Goal: Information Seeking & Learning: Find specific fact

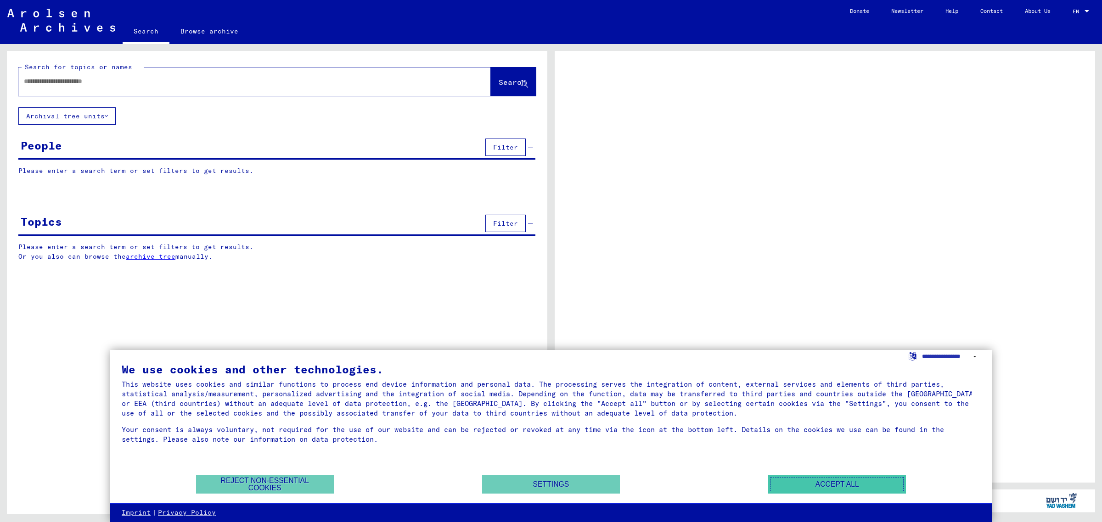
click at [819, 483] on button "Accept all" at bounding box center [837, 484] width 138 height 19
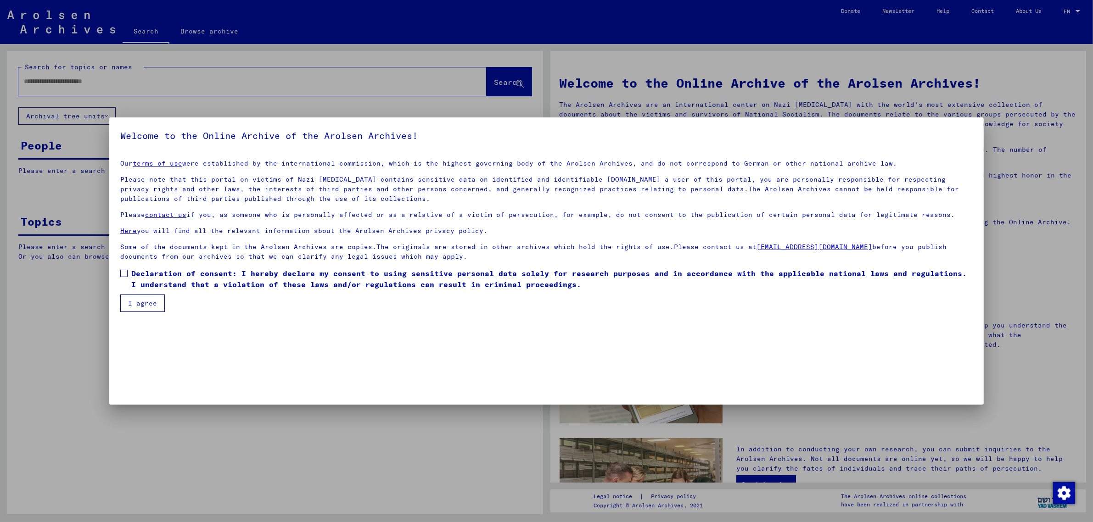
click at [86, 91] on div at bounding box center [546, 261] width 1093 height 522
click at [120, 271] on span at bounding box center [123, 273] width 7 height 7
click at [143, 303] on button "I agree" at bounding box center [142, 303] width 45 height 17
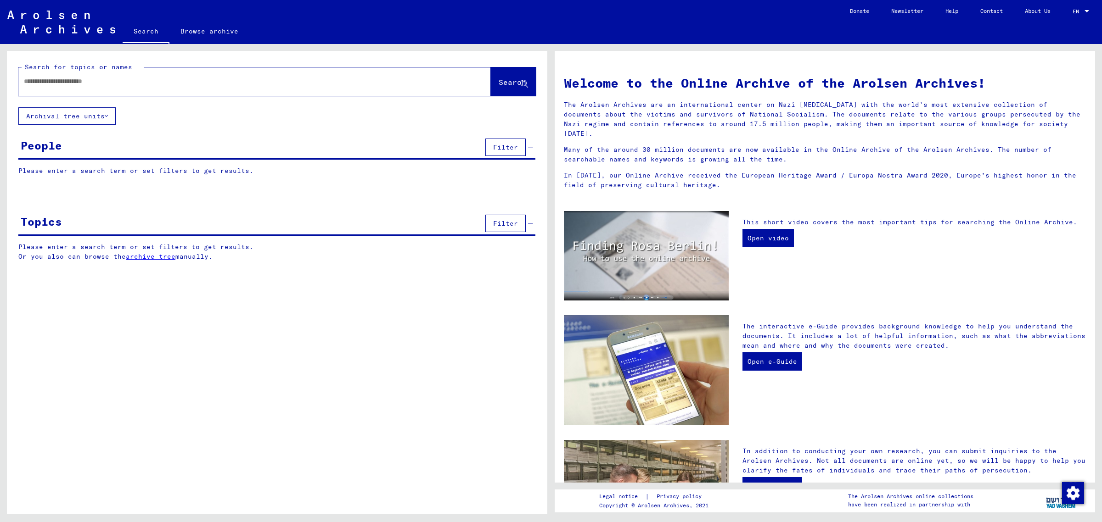
click at [95, 86] on input "text" at bounding box center [243, 82] width 439 height 10
type input "*"
type input "**********"
click at [105, 176] on p "Please enter a search term or set filters to get results." at bounding box center [276, 171] width 517 height 10
click at [499, 87] on span "Search" at bounding box center [513, 82] width 28 height 9
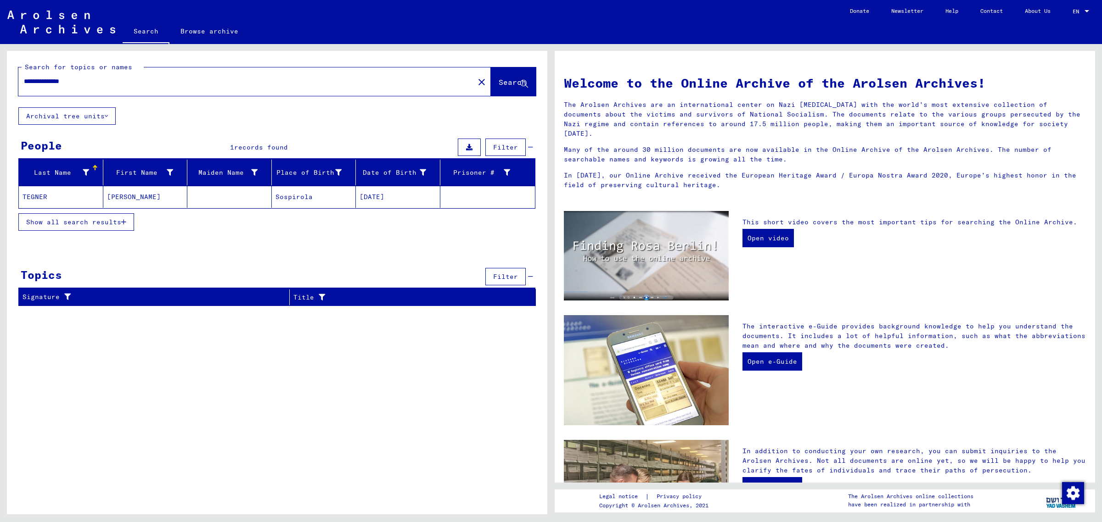
click at [38, 208] on mat-cell "TEGNER" at bounding box center [61, 197] width 84 height 22
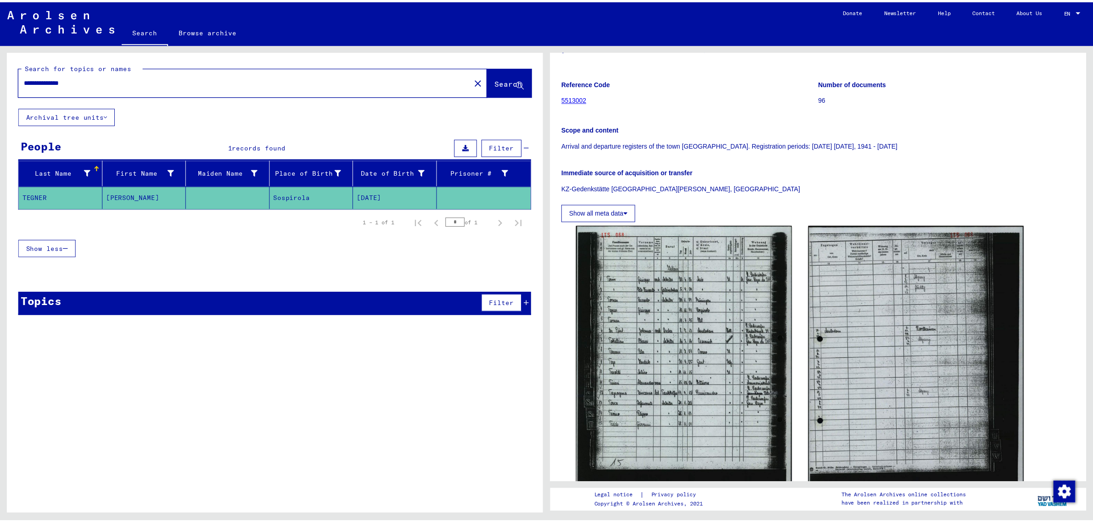
scroll to position [104, 0]
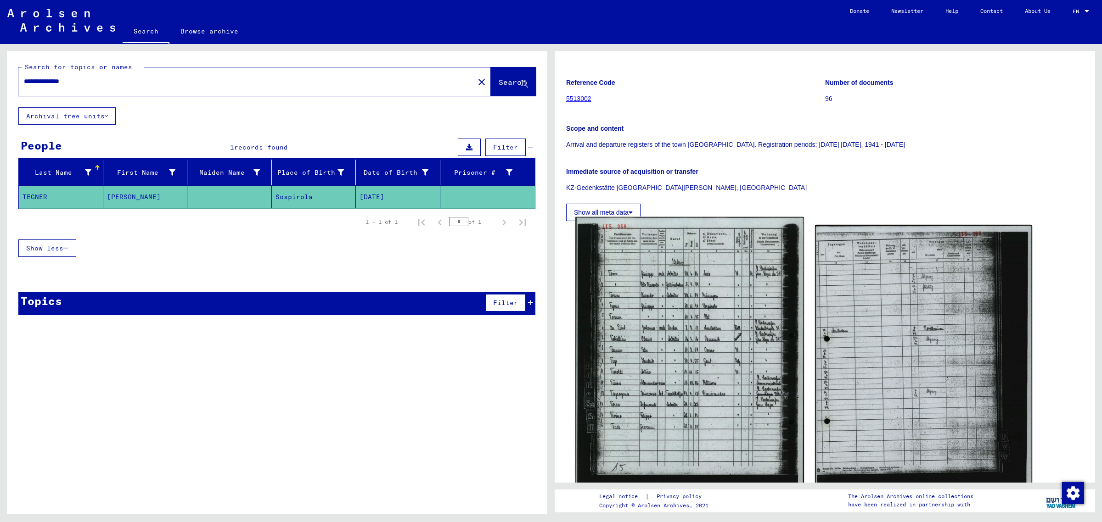
click at [696, 292] on img at bounding box center [689, 378] width 228 height 322
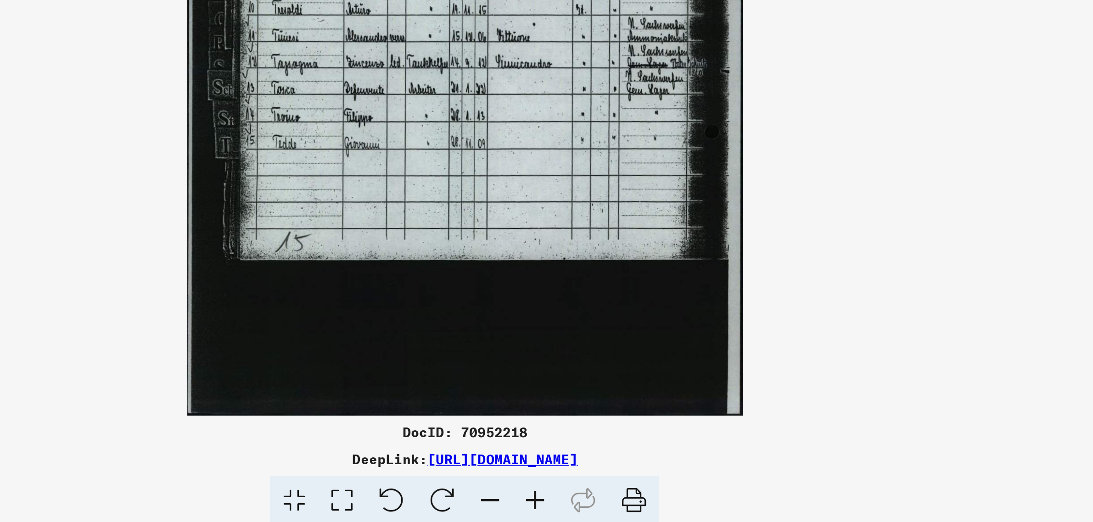
scroll to position [0, 0]
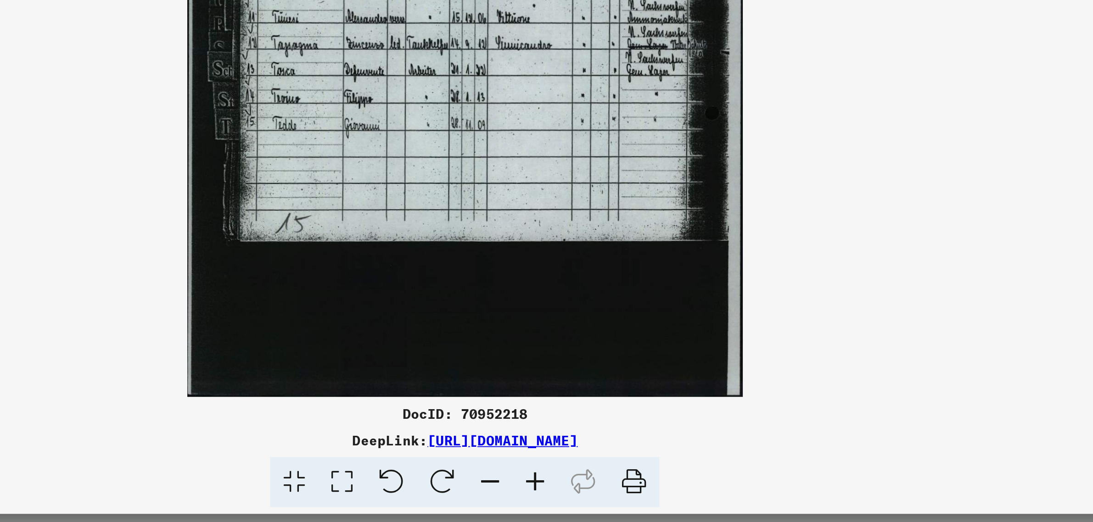
click at [653, 505] on icon at bounding box center [639, 501] width 28 height 28
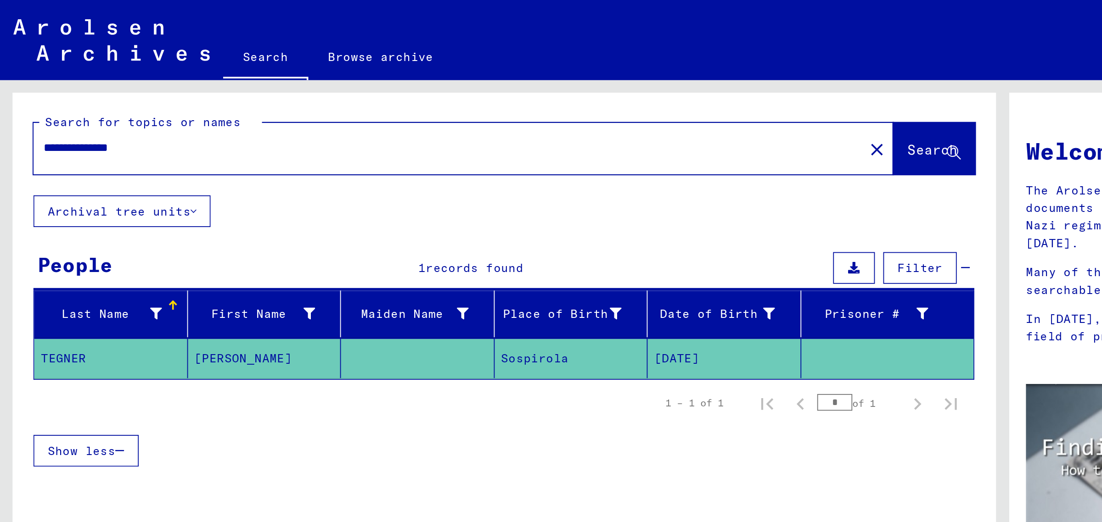
click at [37, 208] on mat-cell "TEGNER" at bounding box center [61, 197] width 84 height 22
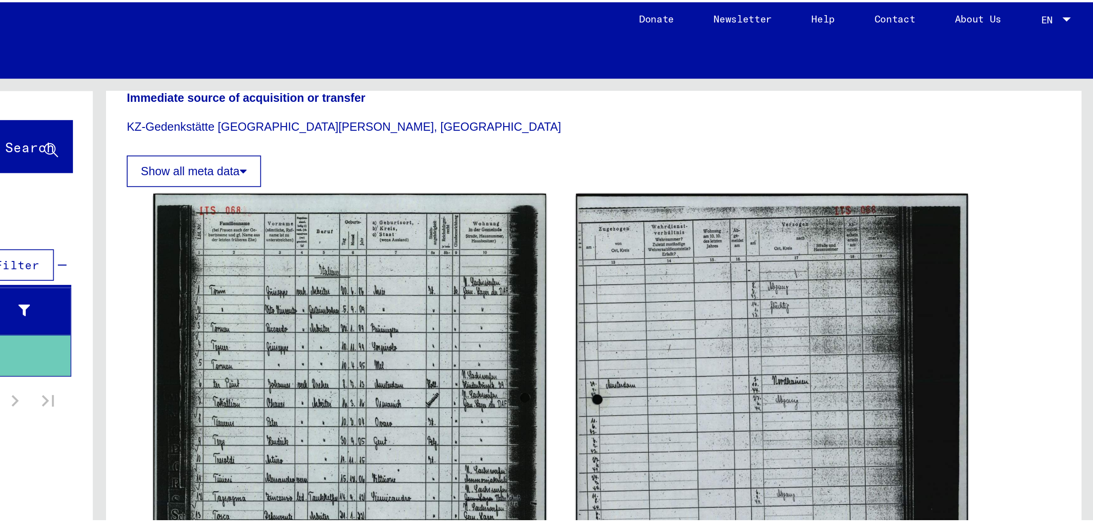
scroll to position [265, 0]
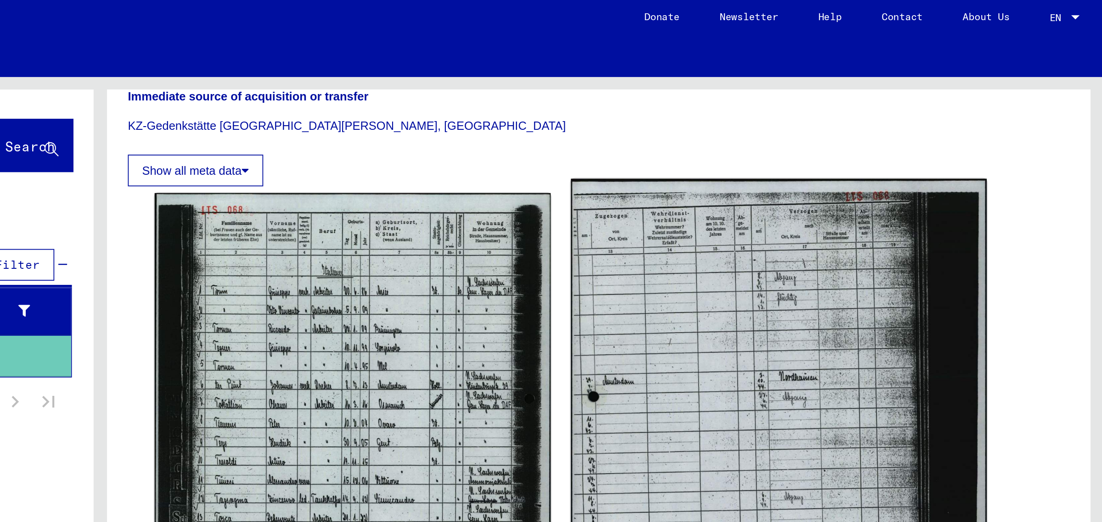
click at [838, 135] on img at bounding box center [923, 261] width 228 height 323
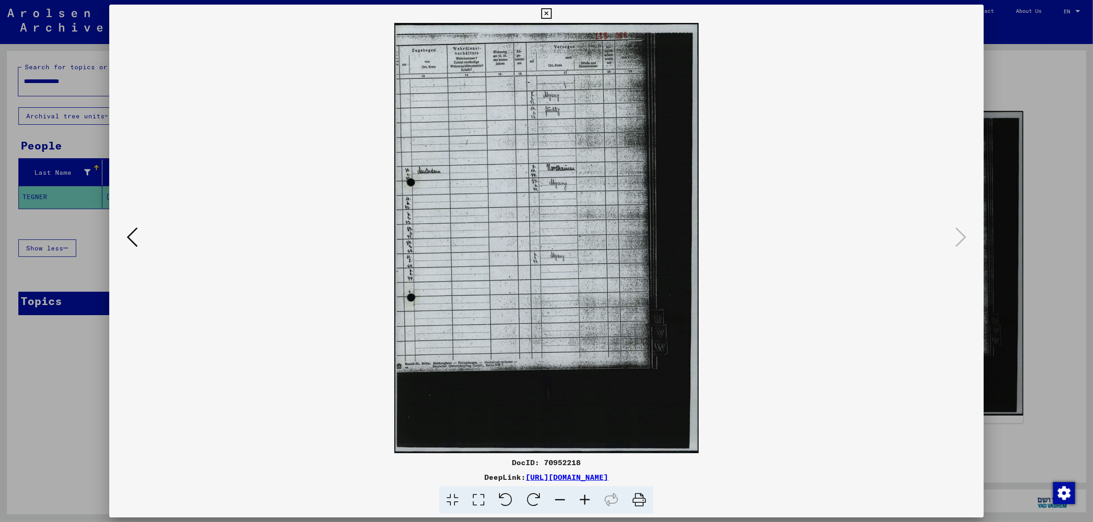
click at [130, 226] on icon at bounding box center [132, 237] width 11 height 22
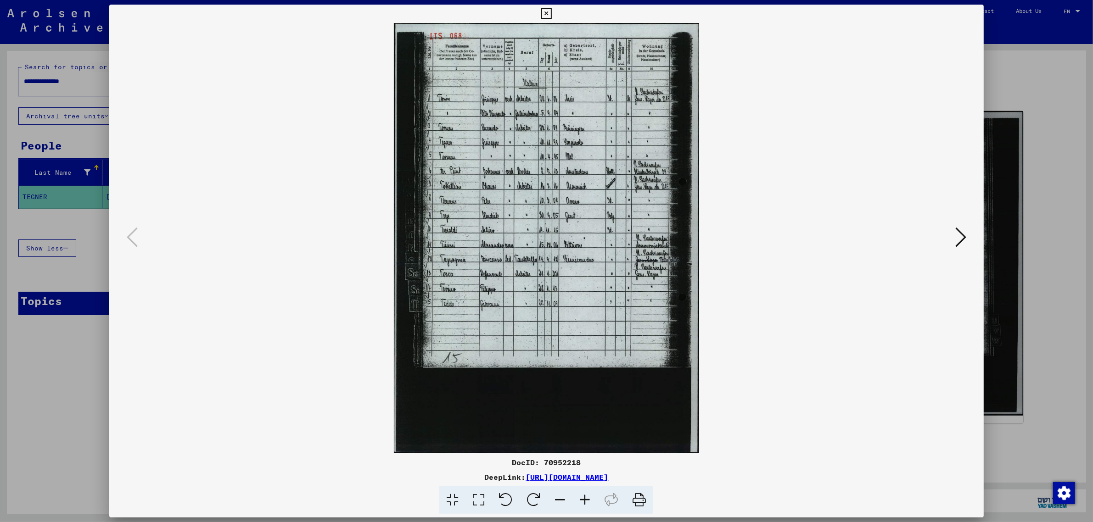
scroll to position [3, 0]
click at [526, 476] on link "[URL][DOMAIN_NAME]" at bounding box center [567, 477] width 83 height 9
click at [962, 236] on icon at bounding box center [960, 237] width 11 height 22
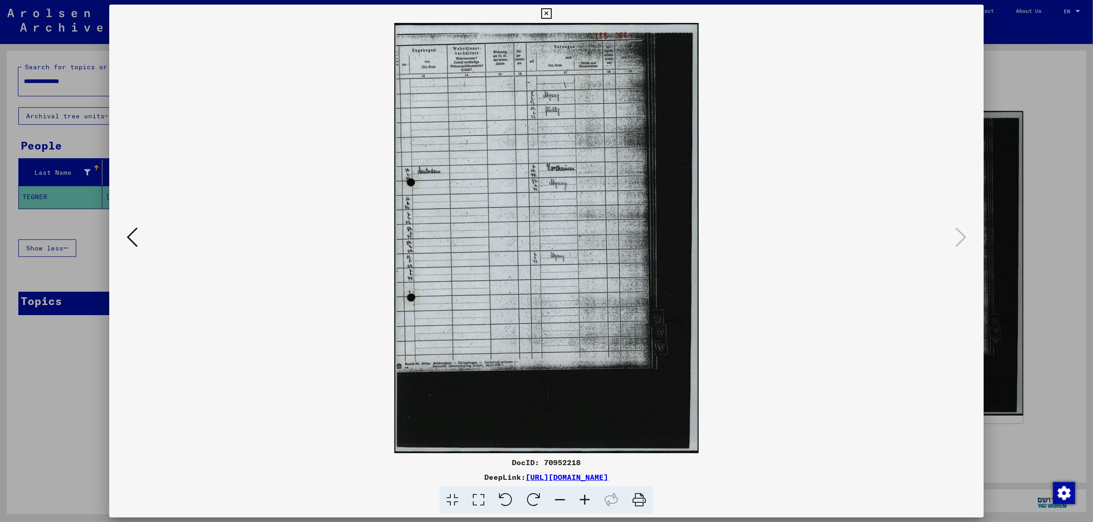
click at [608, 476] on link "[URL][DOMAIN_NAME]" at bounding box center [567, 477] width 83 height 9
